Goal: Use online tool/utility

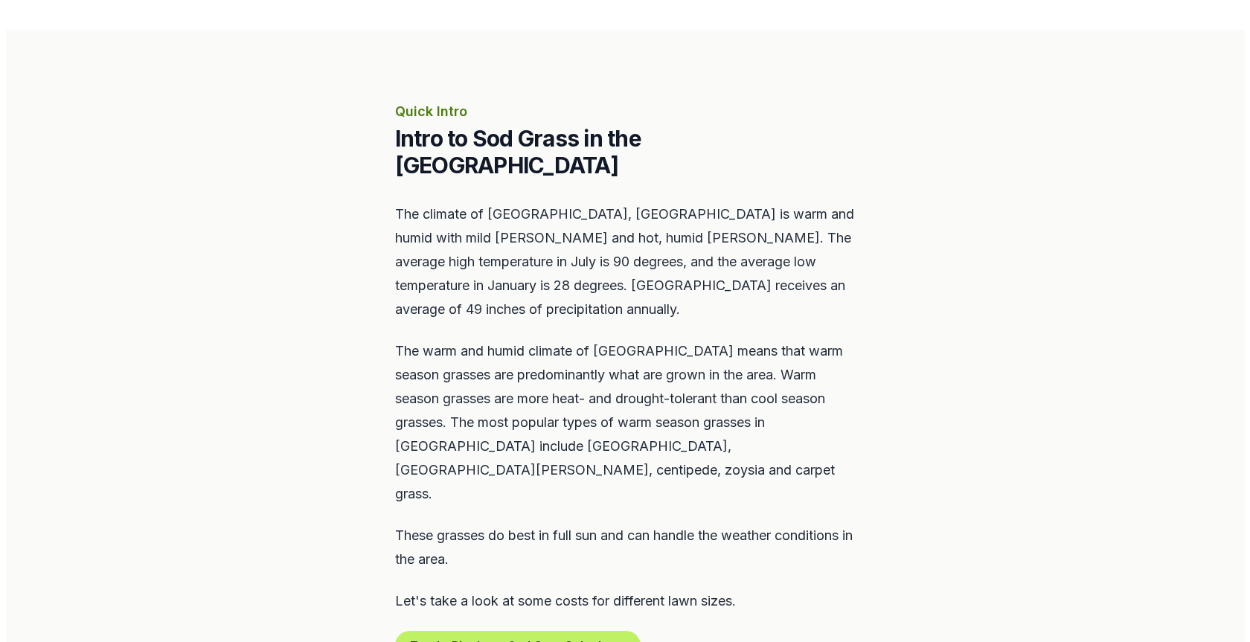
scroll to position [595, 0]
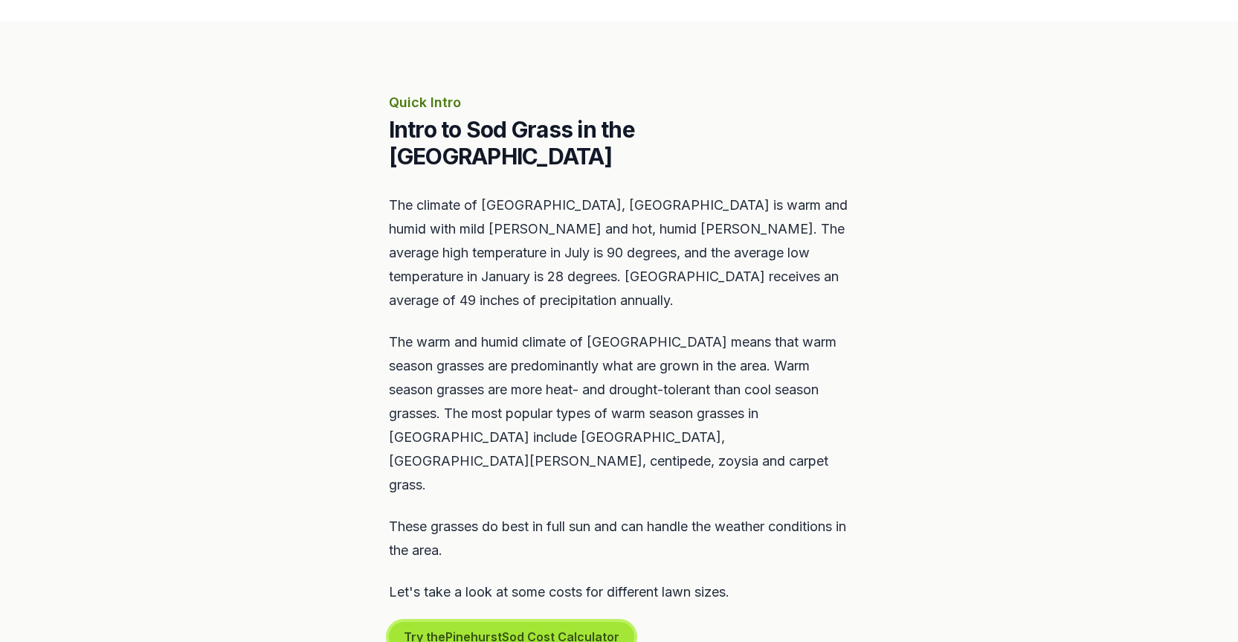
click at [489, 622] on button "Try the Pinehurst Sod Cost Calculator" at bounding box center [511, 637] width 245 height 30
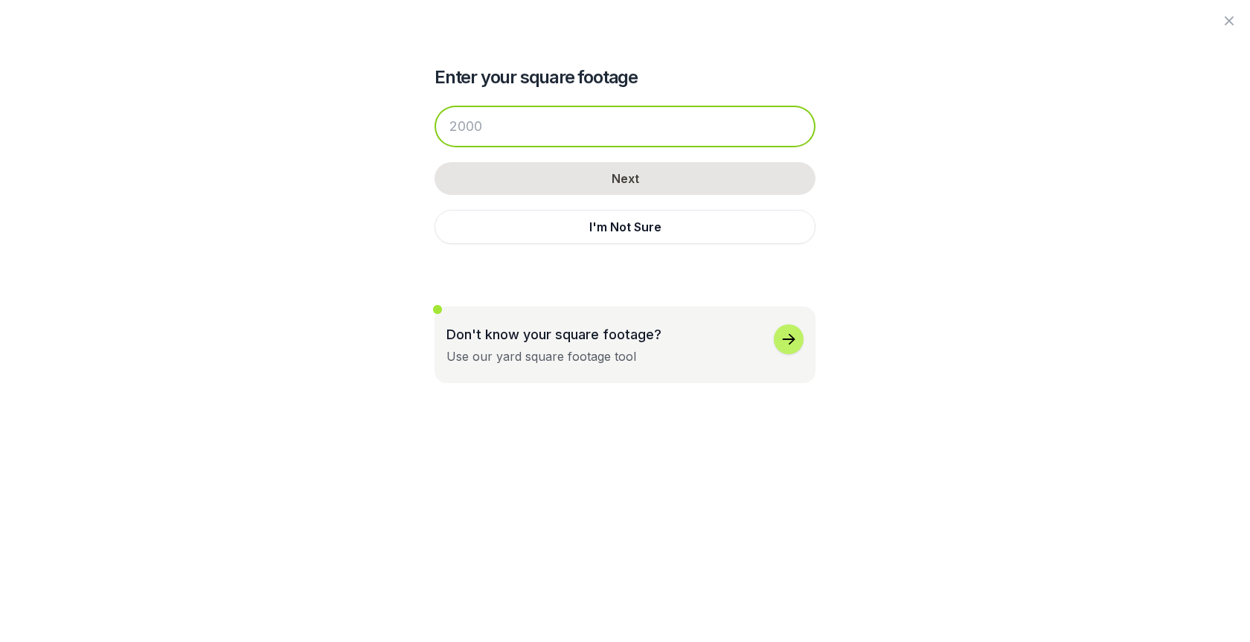
click at [460, 126] on input "number" at bounding box center [624, 127] width 381 height 42
type input "4"
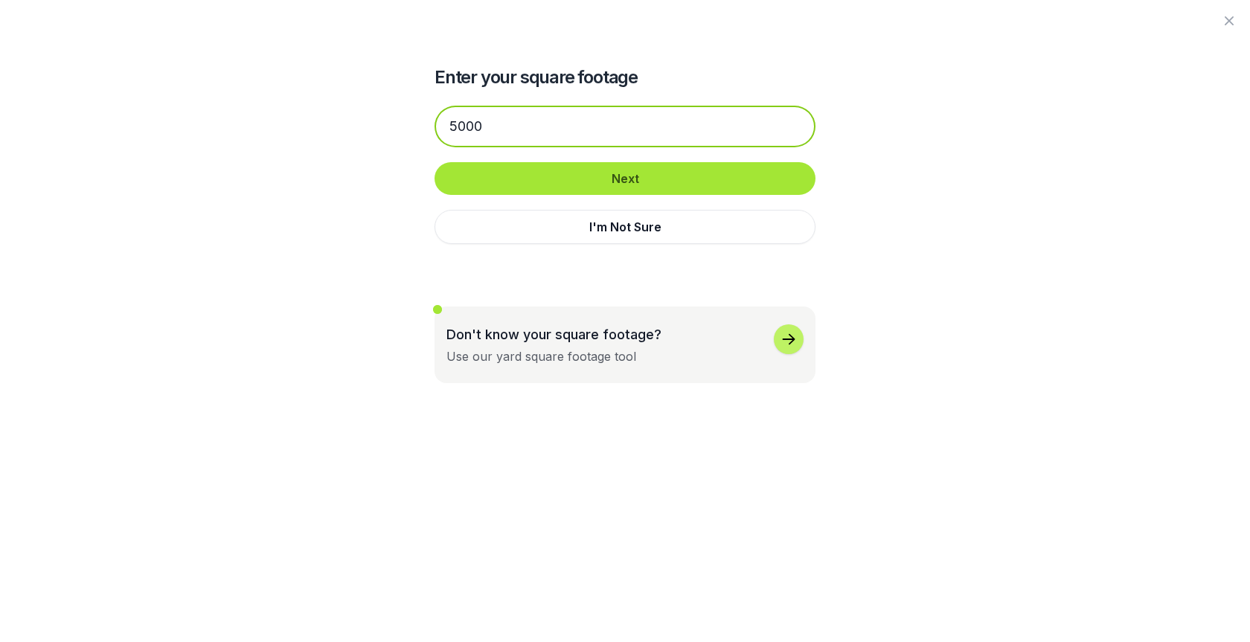
type input "5000"
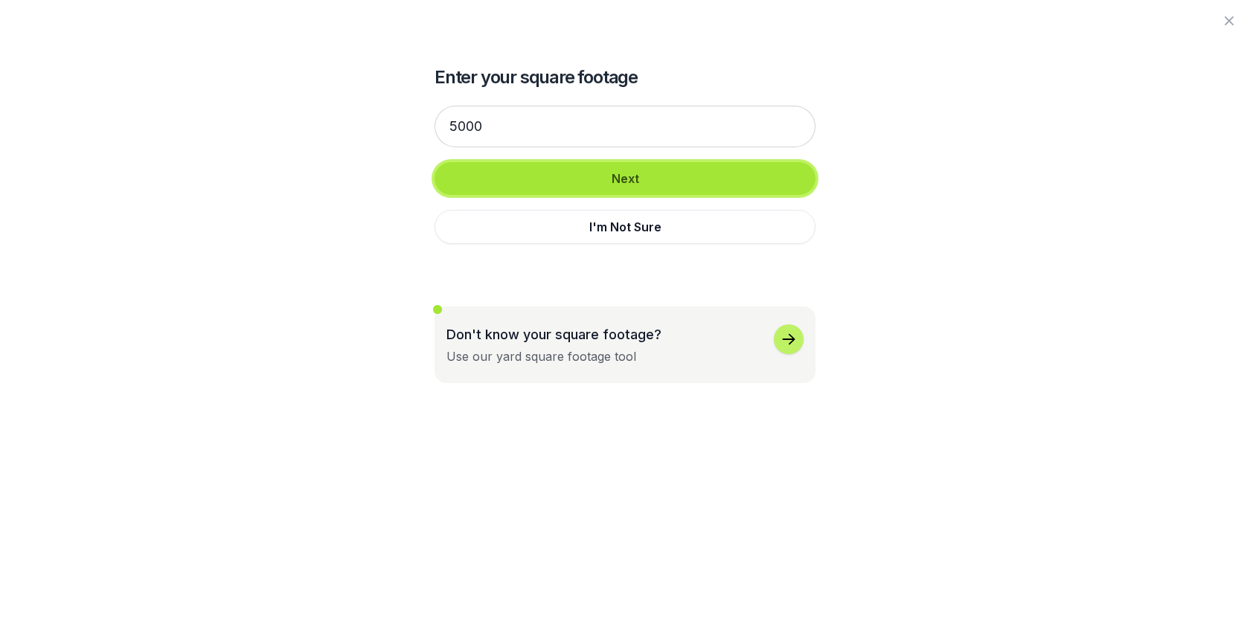
click at [621, 187] on button "Next" at bounding box center [624, 178] width 381 height 33
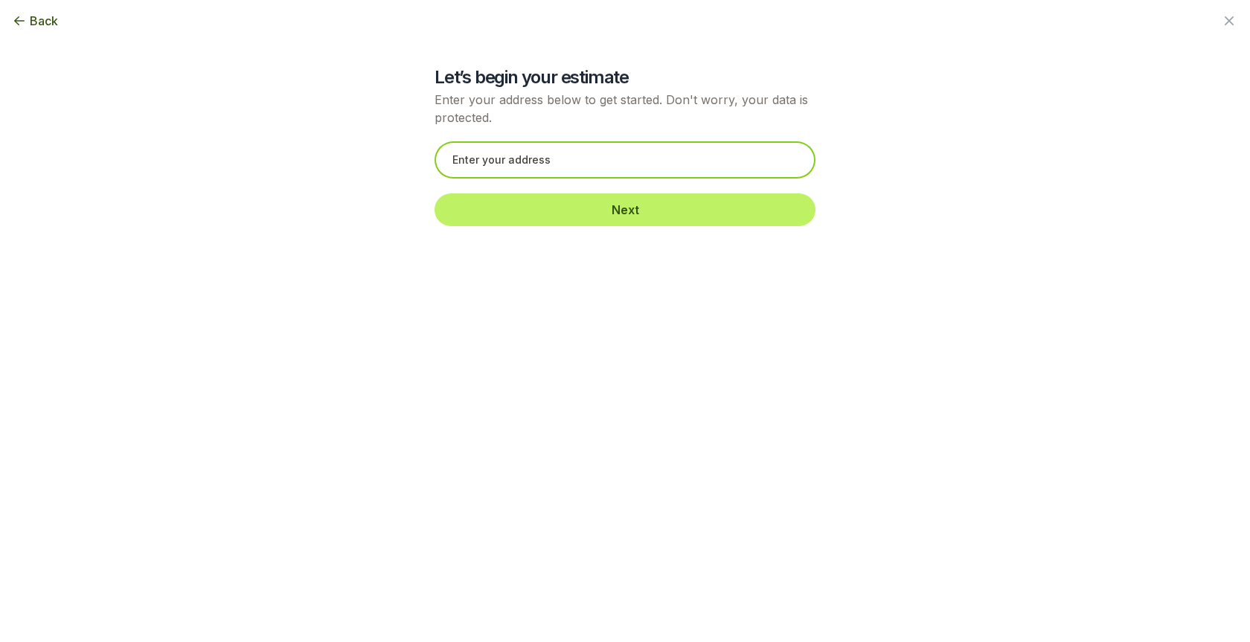
click at [579, 165] on input "text" at bounding box center [624, 159] width 381 height 37
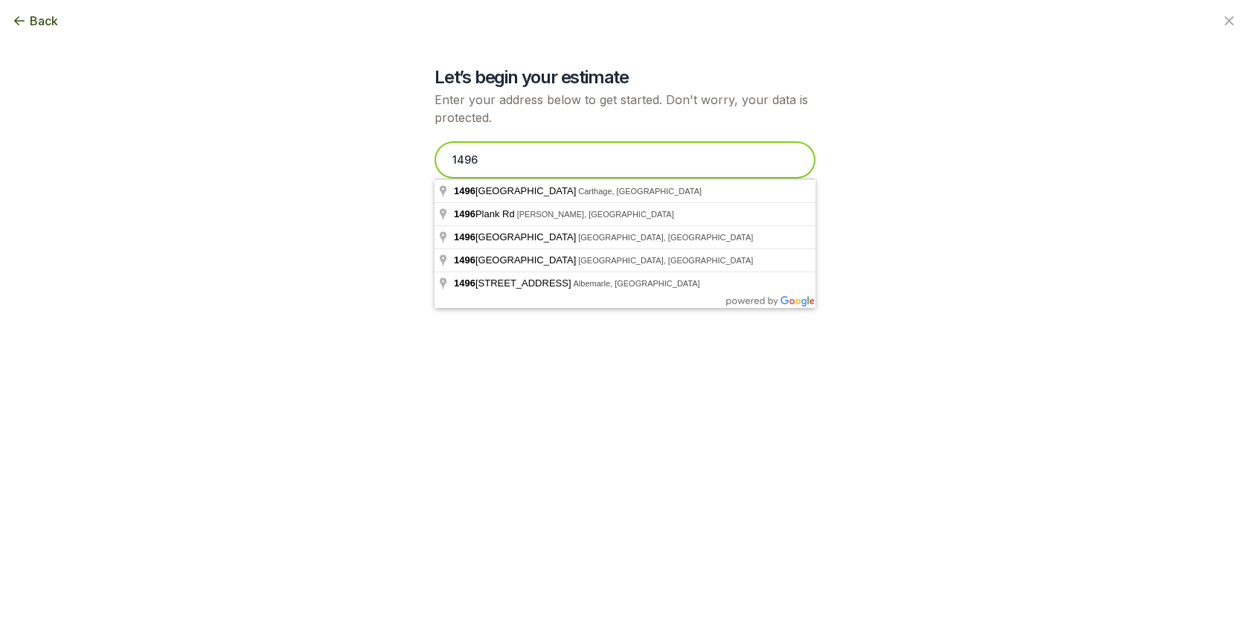
drag, startPoint x: 575, startPoint y: 174, endPoint x: 552, endPoint y: 159, distance: 27.4
click at [552, 159] on input "1496" at bounding box center [624, 159] width 381 height 37
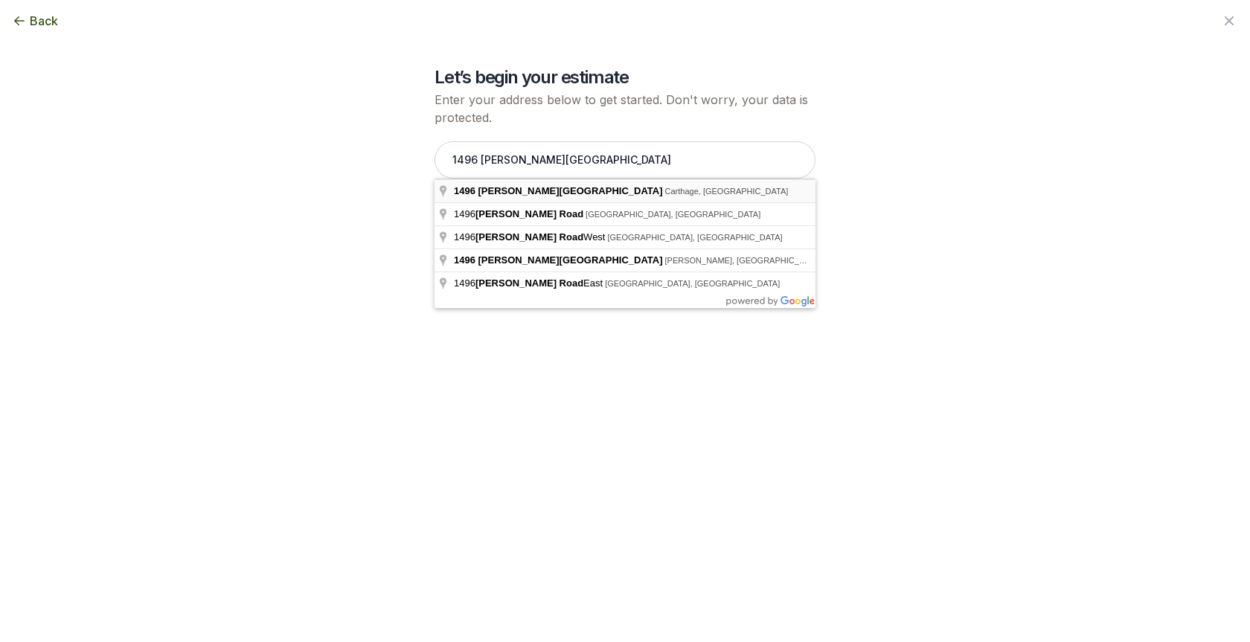
type input "1496 [PERSON_NAME][GEOGRAPHIC_DATA], [GEOGRAPHIC_DATA], [GEOGRAPHIC_DATA]"
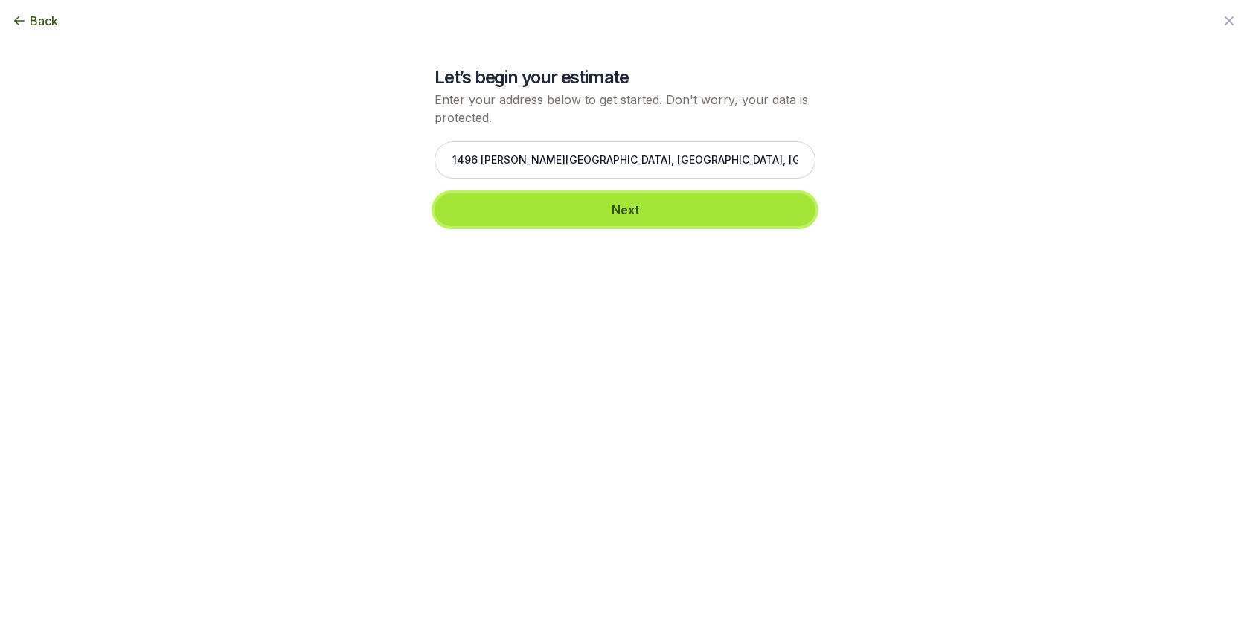
click at [613, 213] on button "Next" at bounding box center [624, 209] width 381 height 33
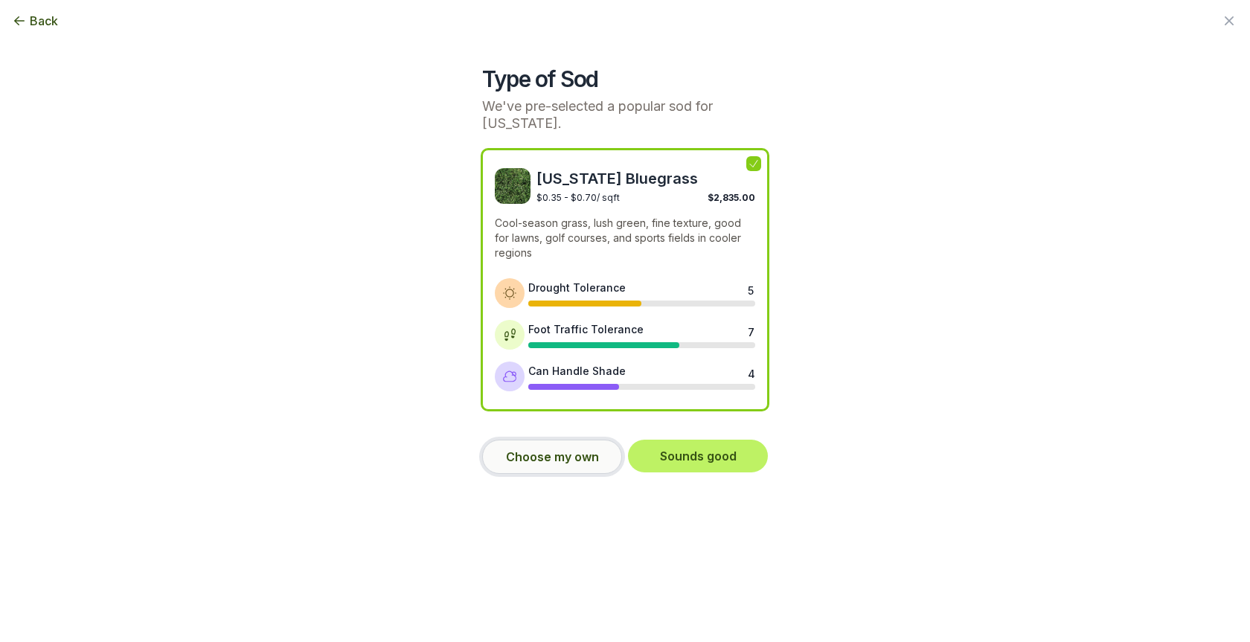
click at [549, 456] on button "Choose my own" at bounding box center [552, 457] width 140 height 34
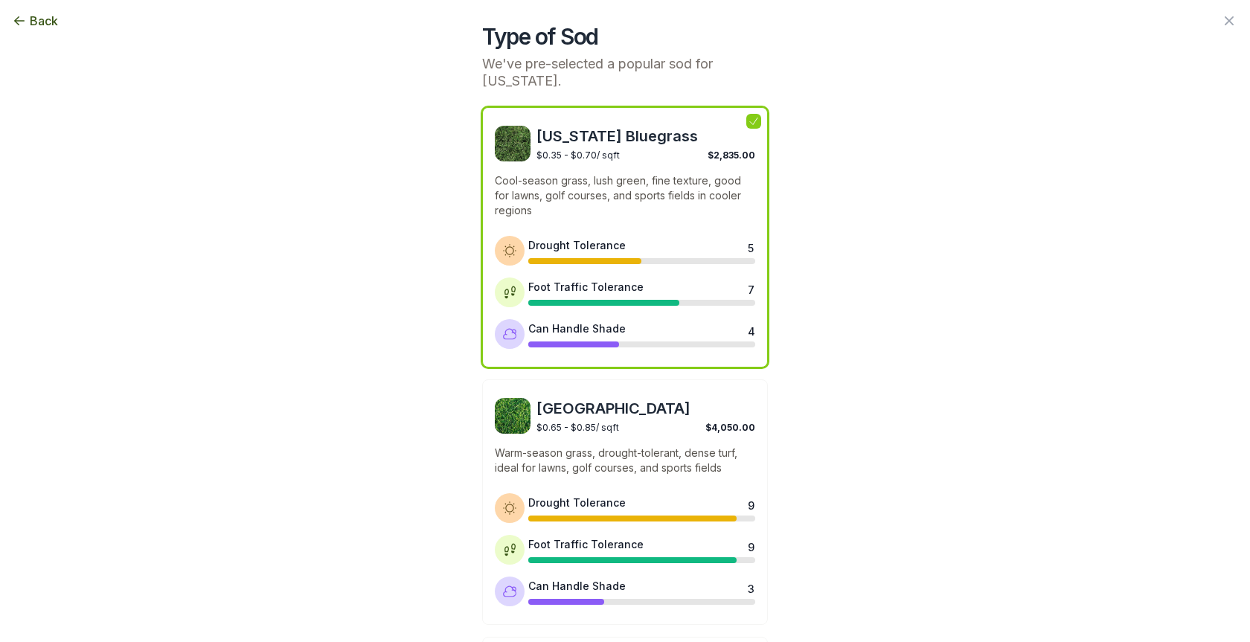
scroll to position [0, 0]
